Goal: Task Accomplishment & Management: Manage account settings

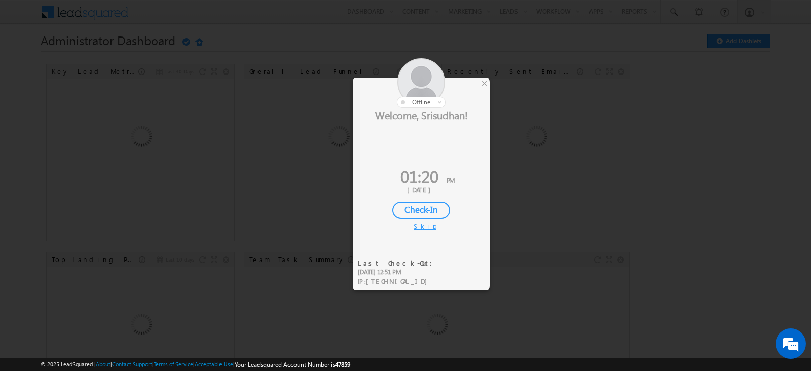
click at [479, 84] on div at bounding box center [421, 83] width 137 height 50
click at [484, 85] on div "×" at bounding box center [484, 83] width 11 height 11
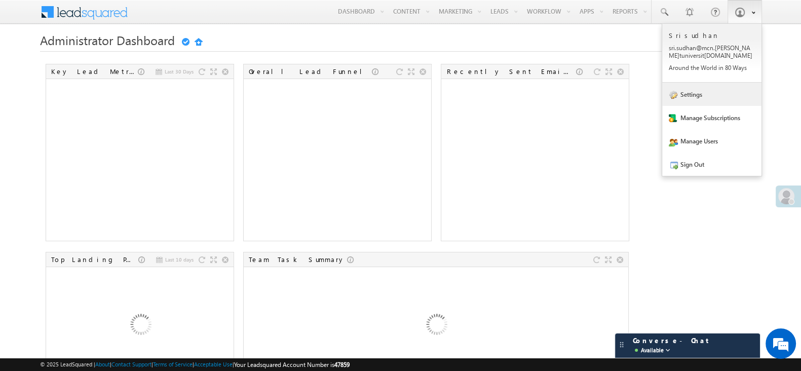
click at [715, 95] on link "Settings" at bounding box center [711, 94] width 99 height 23
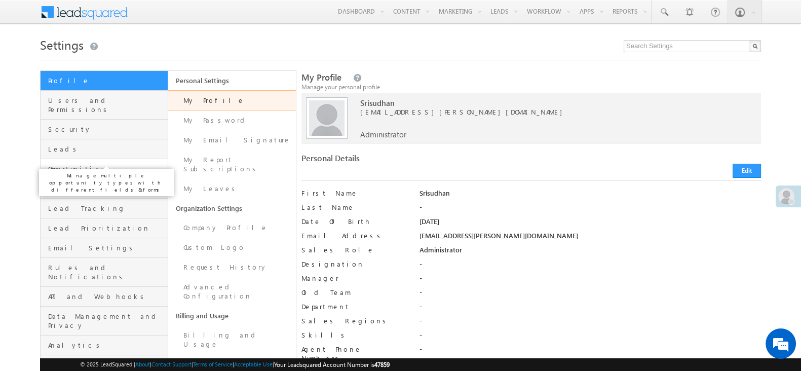
click at [78, 164] on span "Opportunities" at bounding box center [106, 168] width 117 height 9
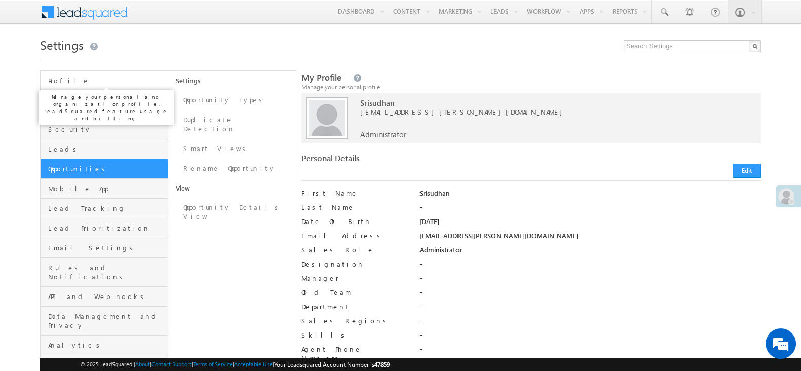
click at [86, 81] on span "Profile" at bounding box center [106, 80] width 117 height 9
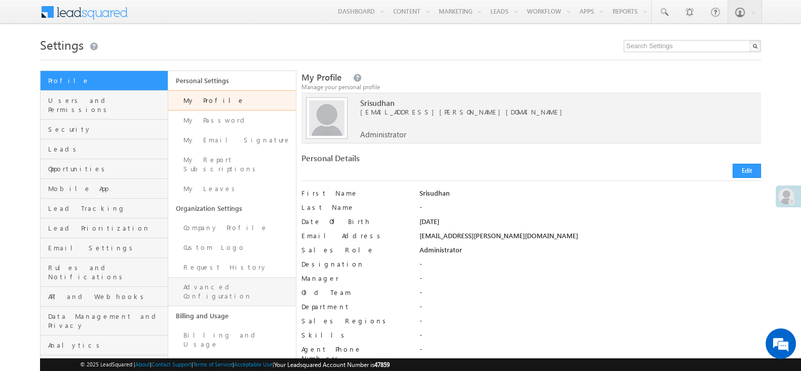
click at [226, 277] on link "Advanced Configuration" at bounding box center [232, 291] width 128 height 29
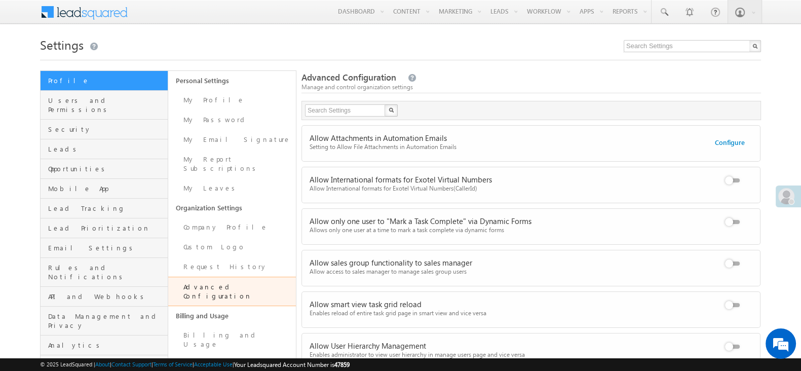
click at [473, 72] on div "Advanced Configuration Manage and control organization settings" at bounding box center [530, 82] width 459 height 22
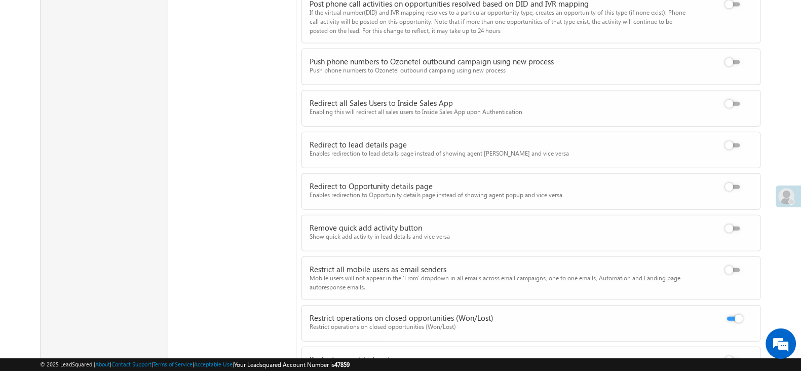
scroll to position [2913, 0]
